Goal: Information Seeking & Learning: Learn about a topic

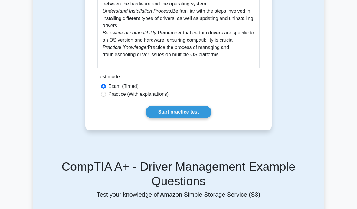
scroll to position [378, 0]
click at [105, 96] on input "Practice (With explanations)" at bounding box center [103, 94] width 5 height 5
radio input "true"
click at [158, 118] on link "Start practice test" at bounding box center [178, 112] width 66 height 13
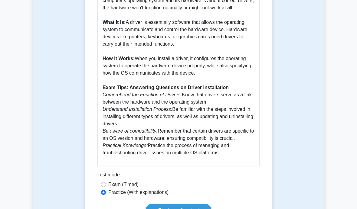
scroll to position [276, 0]
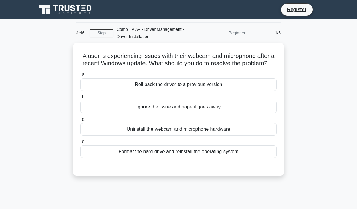
click at [227, 91] on div "Roll back the driver to a previous version" at bounding box center [178, 84] width 196 height 13
click at [80, 77] on input "a. Roll back the driver to a previous version" at bounding box center [80, 75] width 0 height 4
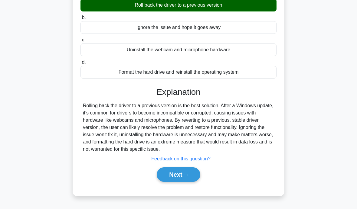
scroll to position [79, 0]
click at [189, 182] on button "Next" at bounding box center [178, 175] width 43 height 15
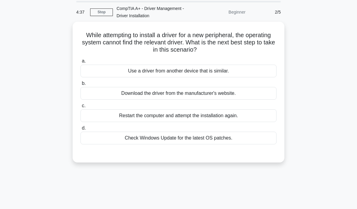
scroll to position [0, 0]
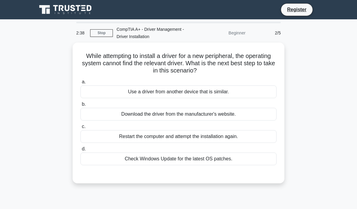
click at [124, 167] on div "a. Use a driver from another device that is similar. b. Download the driver fro…" at bounding box center [178, 126] width 197 height 99
click at [118, 160] on div "Check Windows Update for the latest OS patches." at bounding box center [178, 159] width 196 height 13
click at [80, 151] on input "d. Check Windows Update for the latest OS patches." at bounding box center [80, 149] width 0 height 4
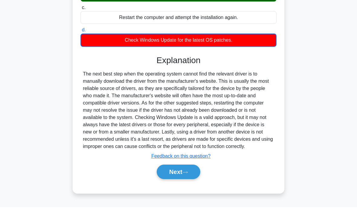
scroll to position [128, 0]
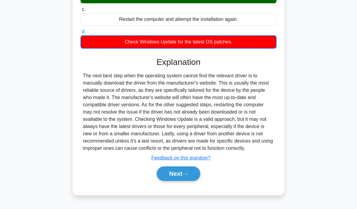
click at [170, 177] on button "Next" at bounding box center [178, 174] width 43 height 15
click at [167, 178] on button "Next" at bounding box center [178, 174] width 43 height 15
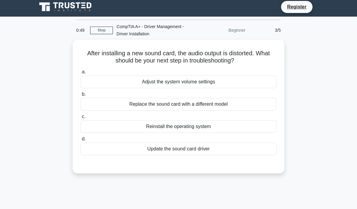
scroll to position [0, 0]
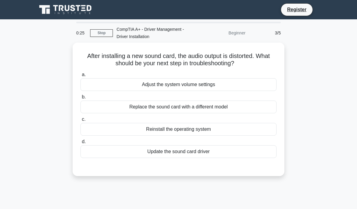
click at [93, 88] on div "Adjust the system volume settings" at bounding box center [178, 84] width 196 height 13
click at [80, 77] on input "a. Adjust the system volume settings" at bounding box center [80, 75] width 0 height 4
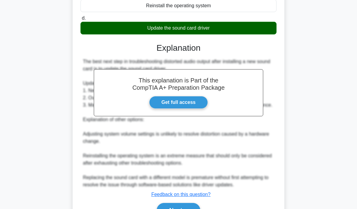
scroll to position [131, 0]
